Goal: Find specific page/section: Find specific page/section

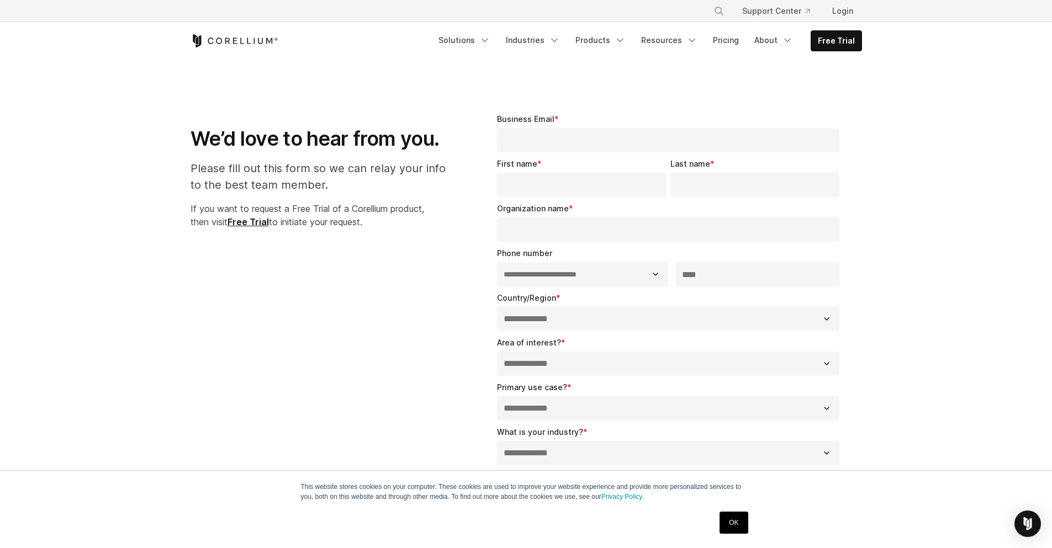
select select "**"
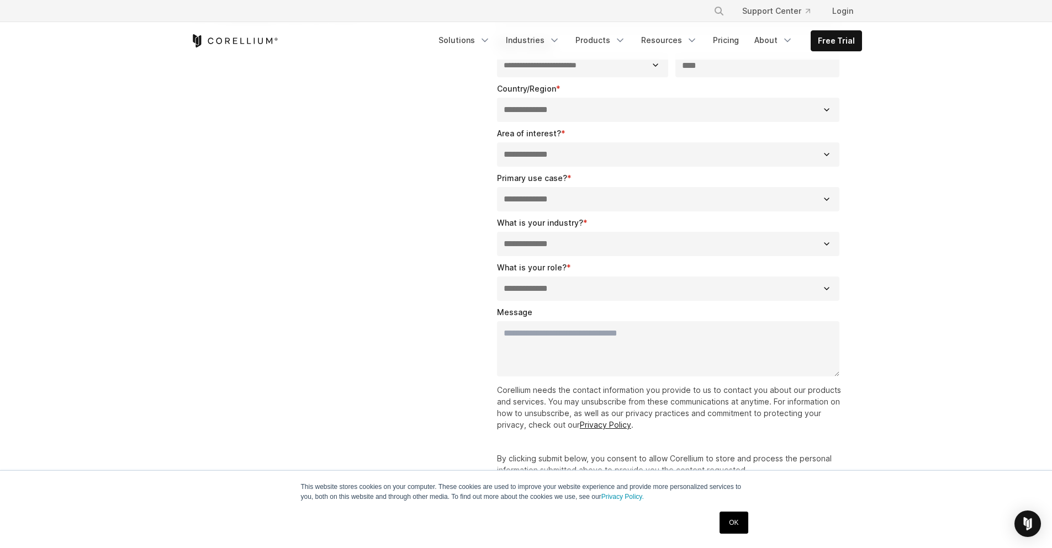
scroll to position [735, 0]
